Goal: Task Accomplishment & Management: Use online tool/utility

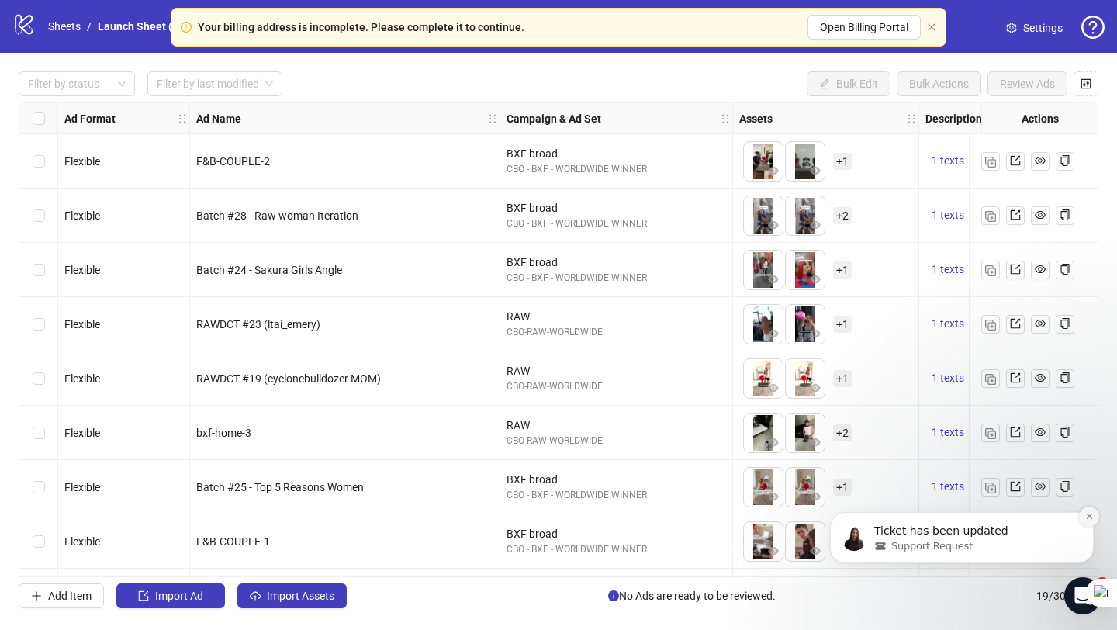
click at [1089, 516] on icon "Dismiss notification" at bounding box center [1088, 515] width 5 height 5
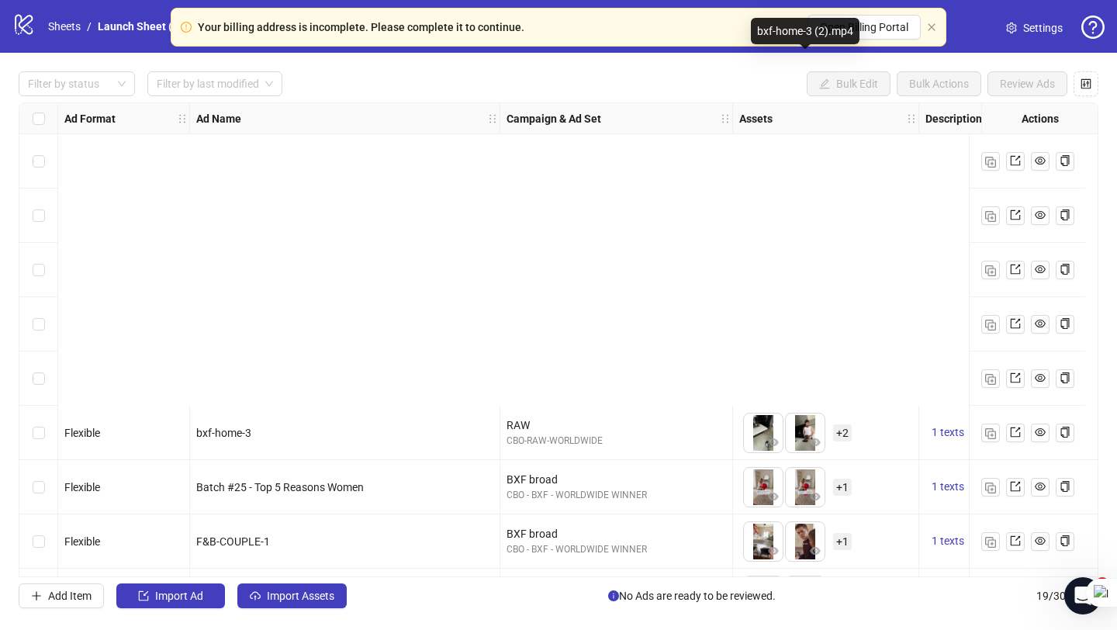
scroll to position [595, 0]
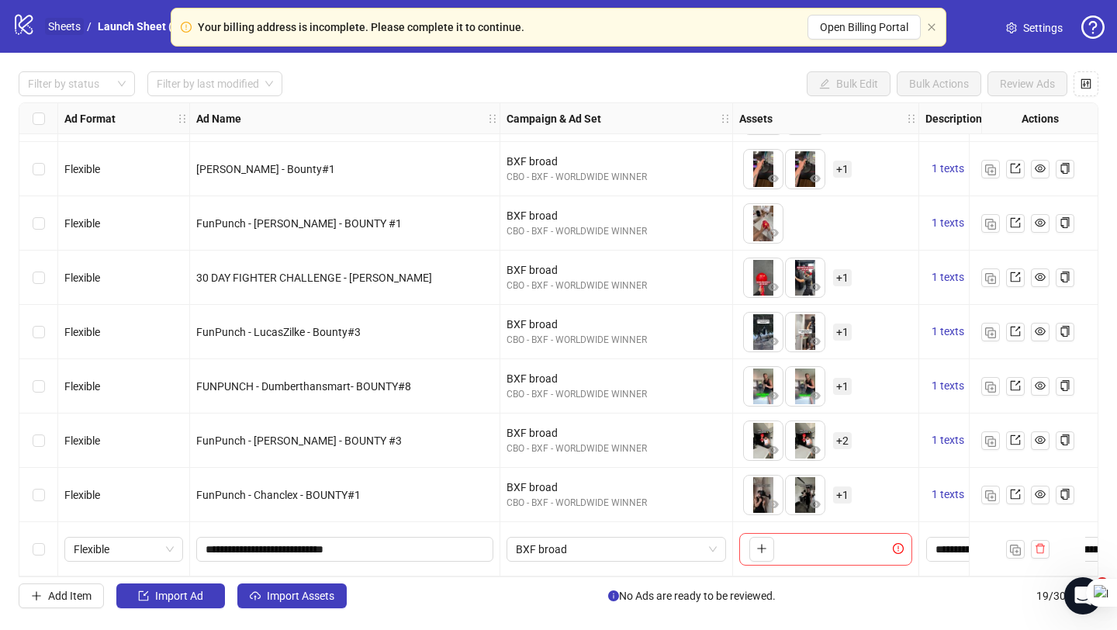
click at [68, 29] on link "Sheets" at bounding box center [64, 26] width 39 height 17
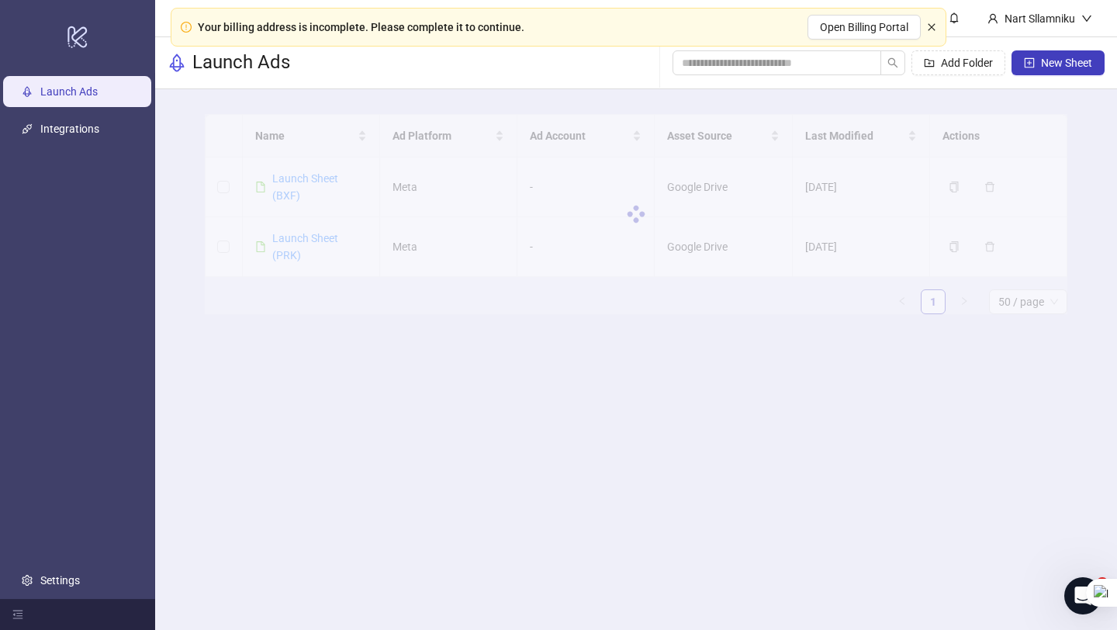
click at [927, 29] on icon "close" at bounding box center [931, 26] width 9 height 9
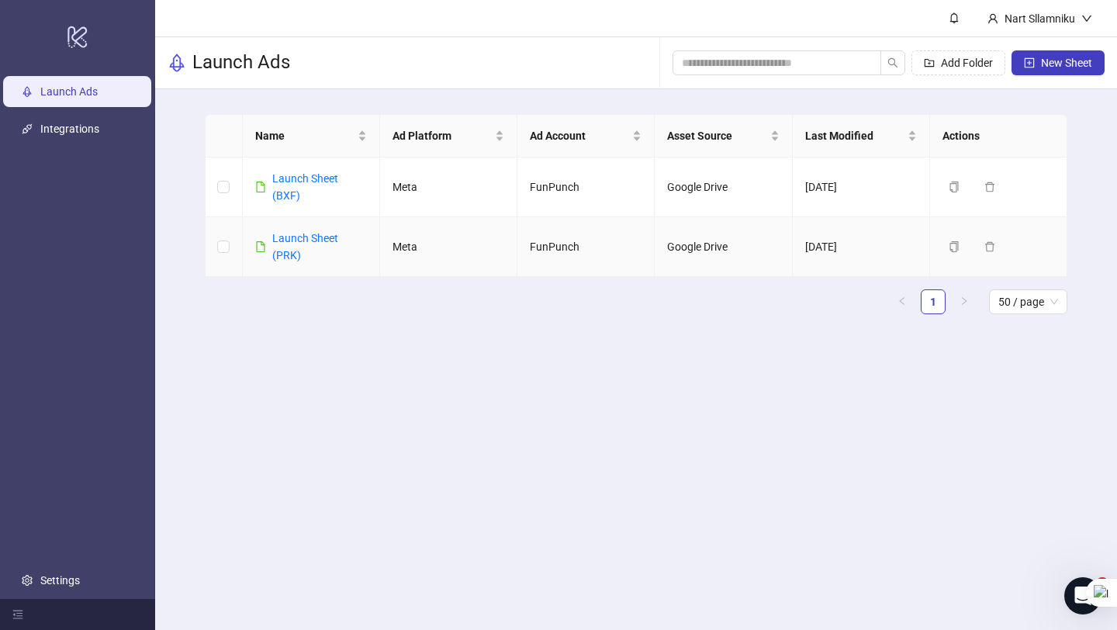
click at [273, 244] on div "Launch Sheet (PRK)" at bounding box center [319, 247] width 95 height 34
click at [285, 241] on link "Launch Sheet (PRK)" at bounding box center [305, 246] width 66 height 29
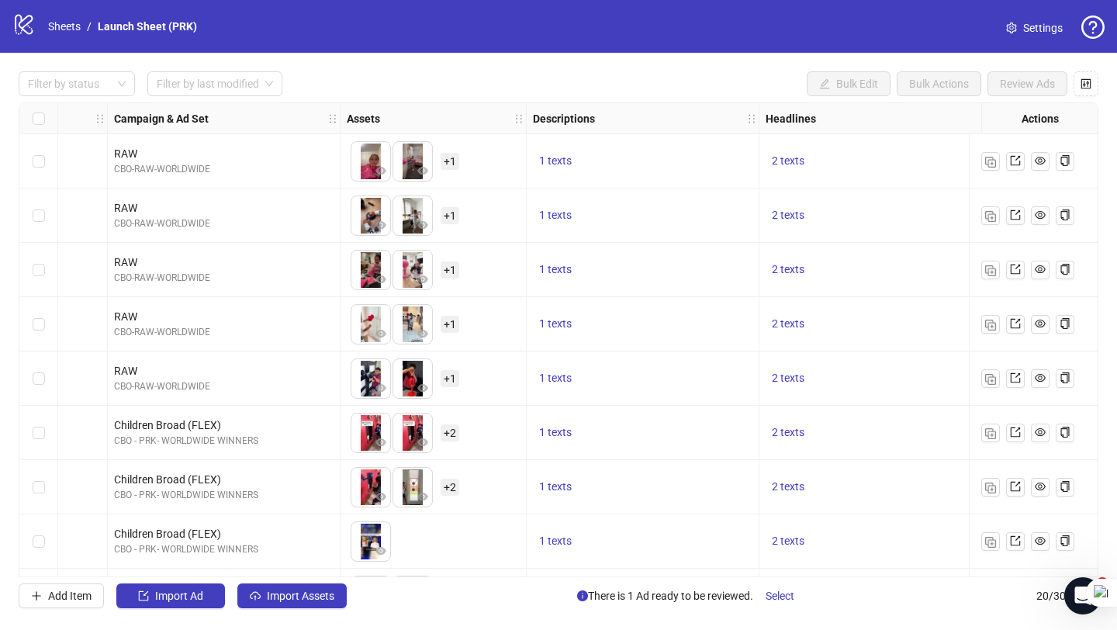
scroll to position [45, 392]
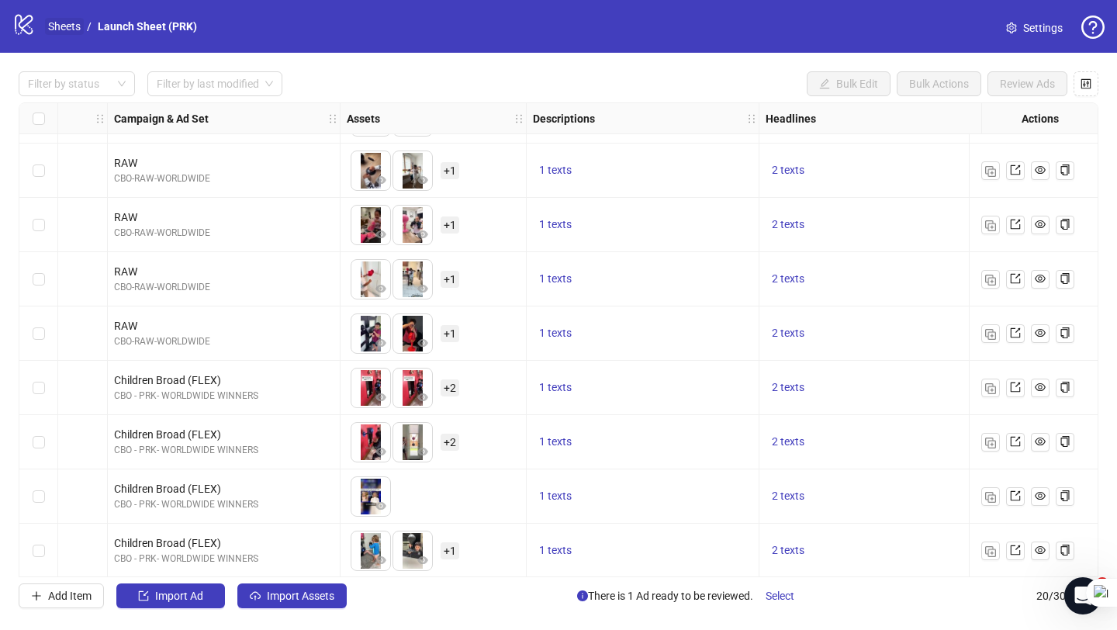
click at [70, 30] on link "Sheets" at bounding box center [64, 26] width 39 height 17
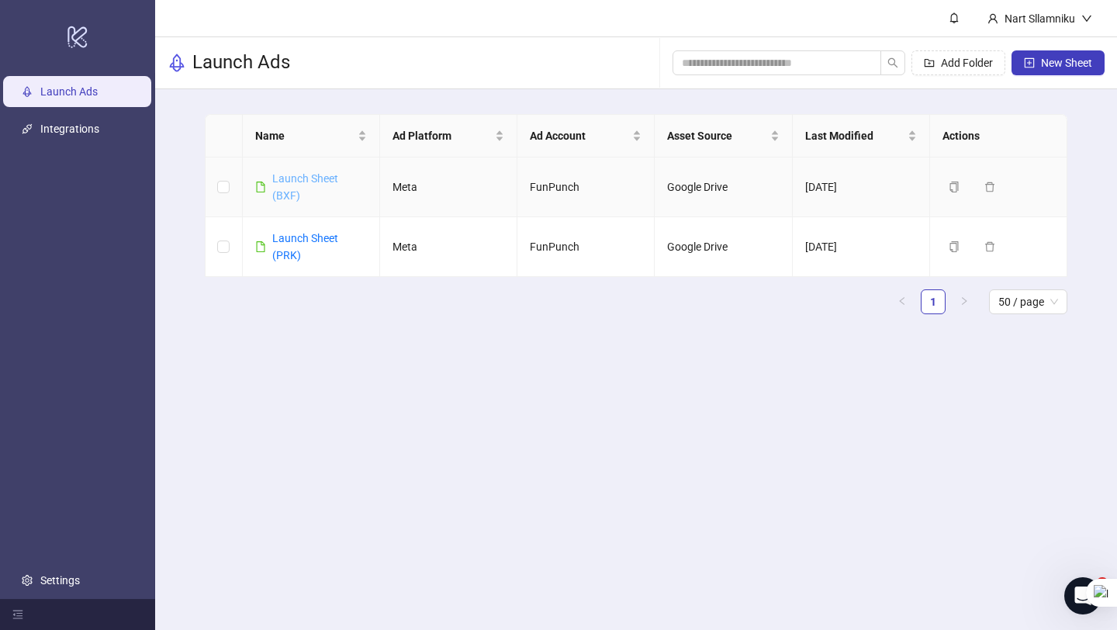
click at [281, 178] on link "Launch Sheet (BXF)" at bounding box center [305, 186] width 66 height 29
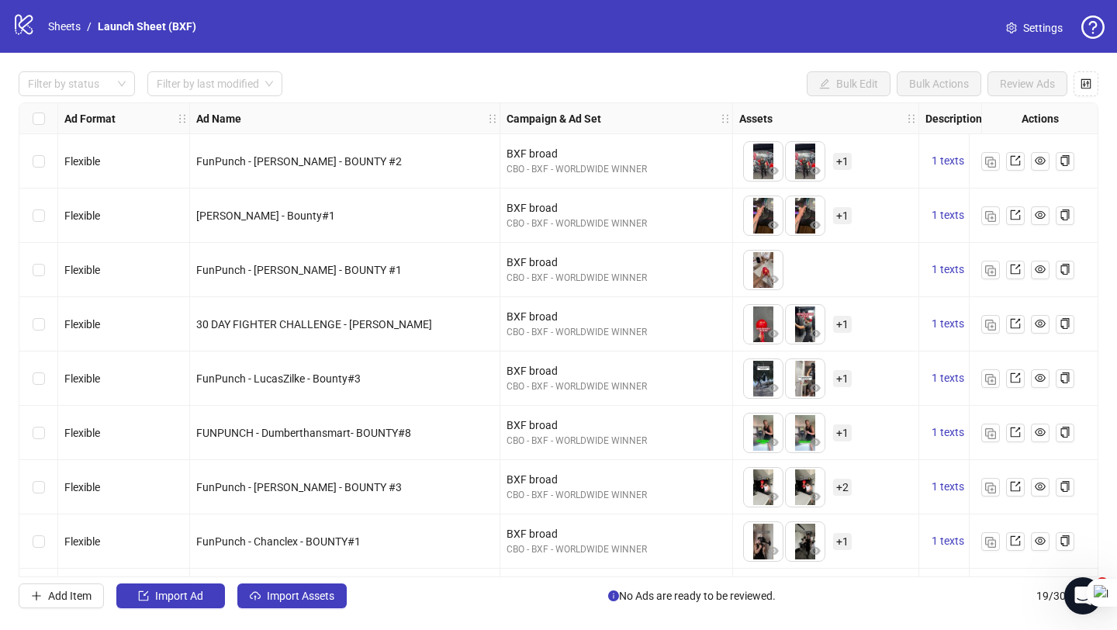
scroll to position [595, 0]
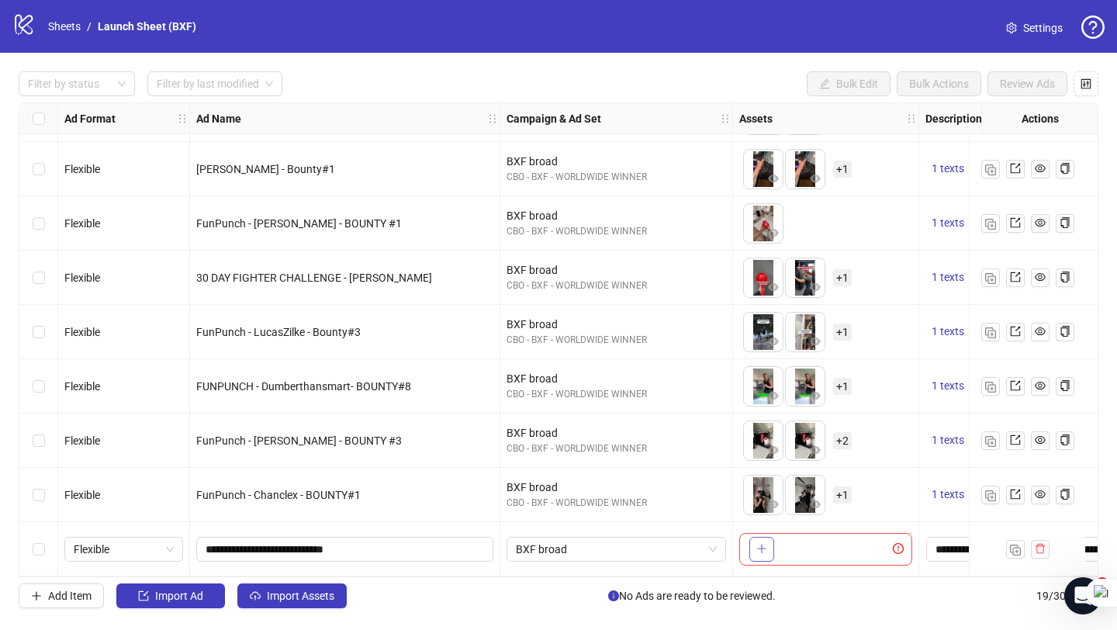
click at [760, 544] on icon "plus" at bounding box center [761, 548] width 11 height 11
click at [764, 544] on icon "plus" at bounding box center [761, 548] width 11 height 11
click at [64, 27] on link "Sheets" at bounding box center [64, 26] width 39 height 17
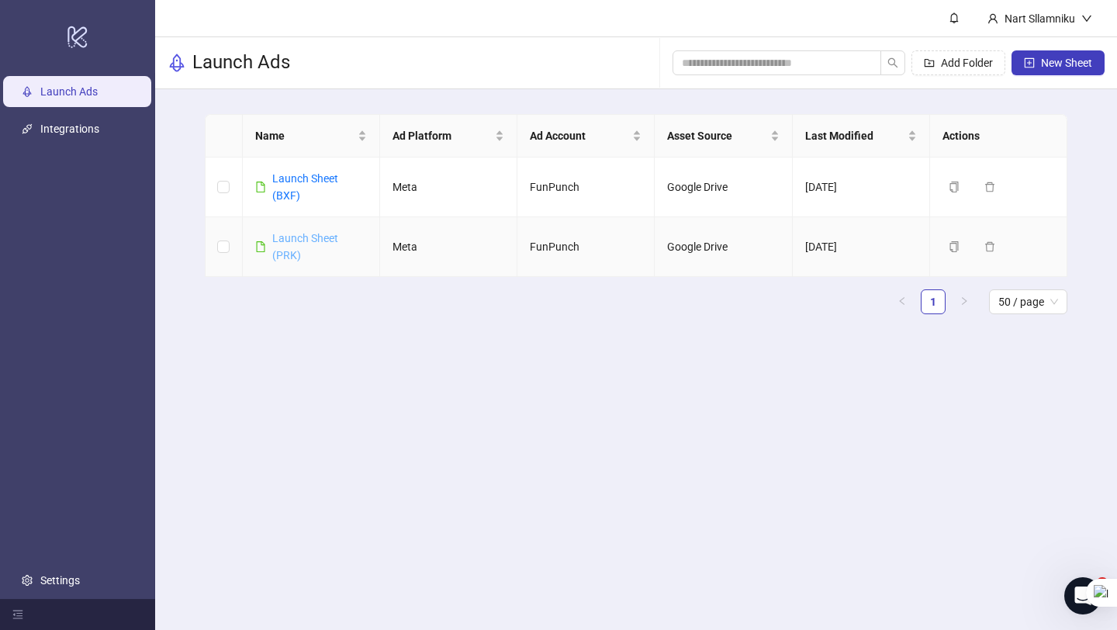
click at [291, 240] on link "Launch Sheet (PRK)" at bounding box center [305, 246] width 66 height 29
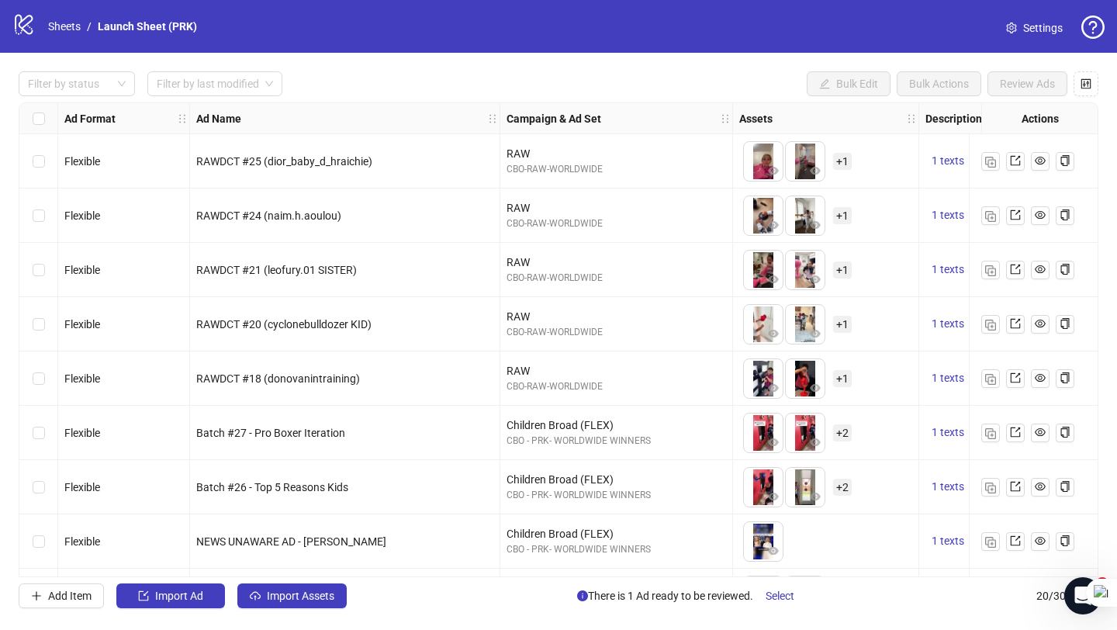
scroll to position [650, 0]
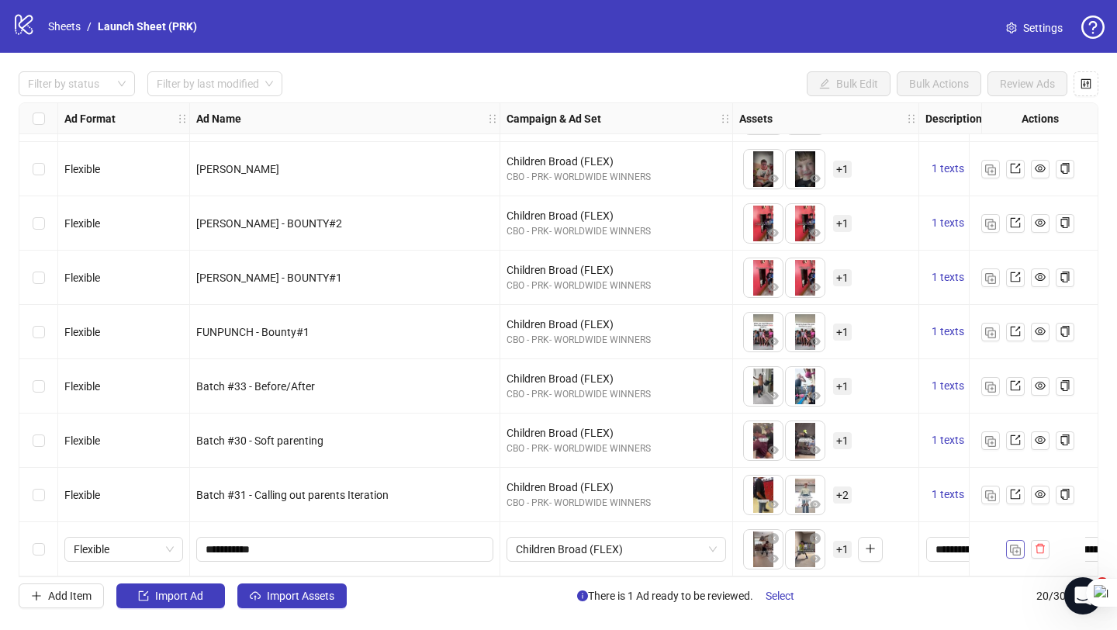
click at [1010, 544] on img "button" at bounding box center [1015, 549] width 11 height 11
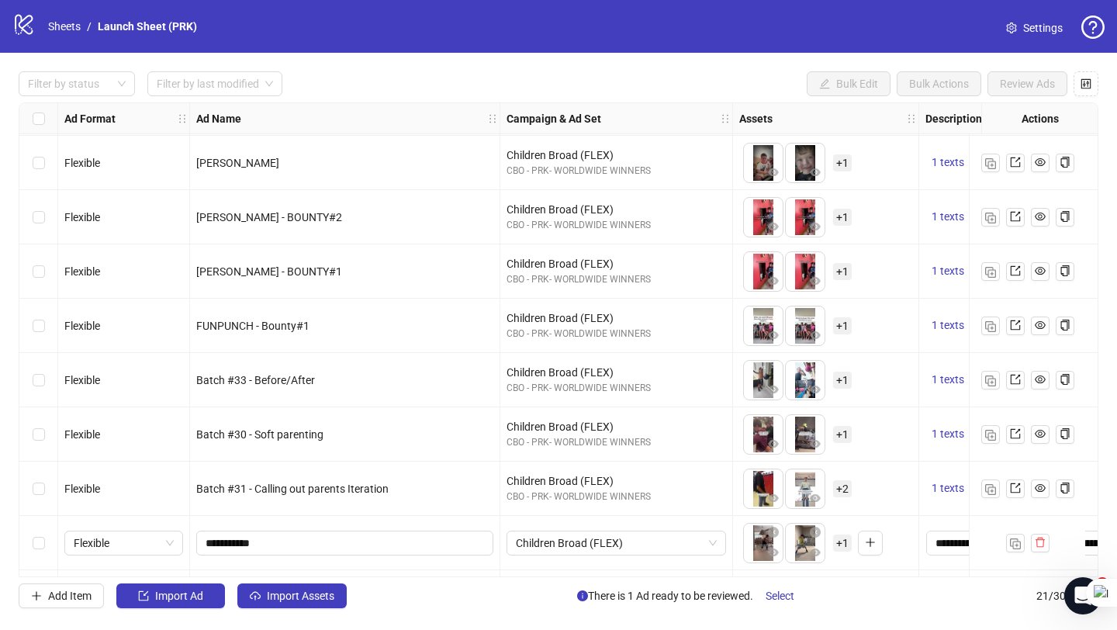
scroll to position [704, 0]
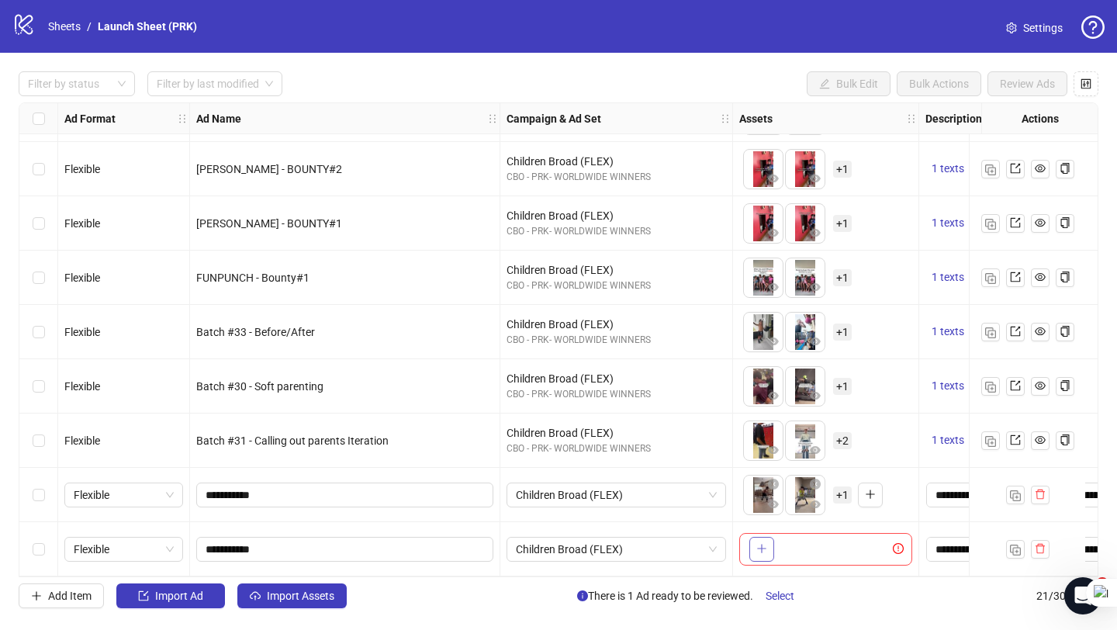
click at [772, 544] on button "button" at bounding box center [761, 549] width 25 height 25
